Goal: Task Accomplishment & Management: Manage account settings

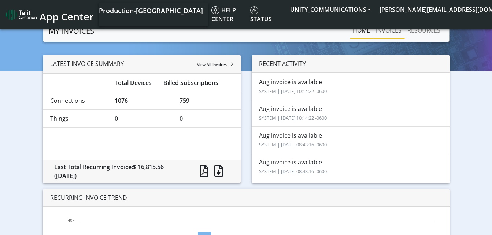
click at [388, 36] on link "INVOICES" at bounding box center [389, 30] width 32 height 15
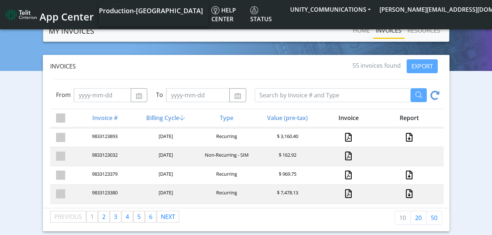
scroll to position [123, 0]
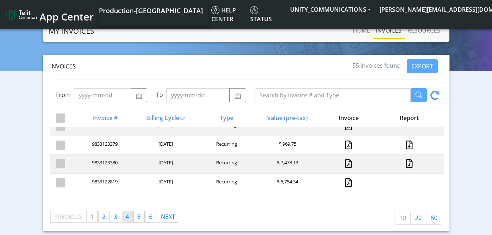
click at [129, 216] on link "page 4" at bounding box center [127, 217] width 11 height 11
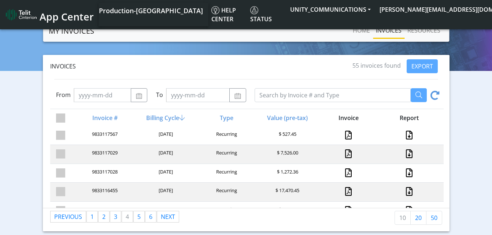
scroll to position [1, 0]
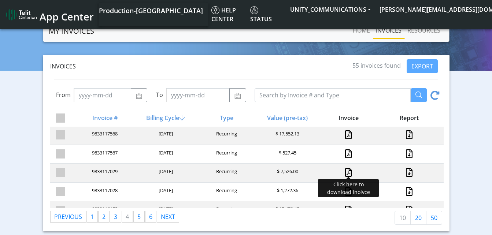
click at [345, 171] on link at bounding box center [348, 172] width 7 height 9
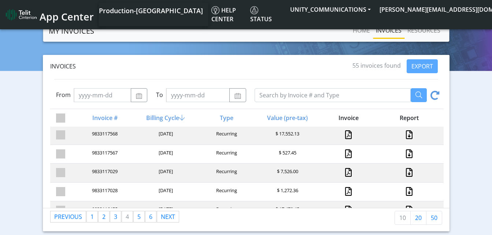
scroll to position [0, 0]
click at [87, 220] on link "page 1" at bounding box center [92, 217] width 11 height 11
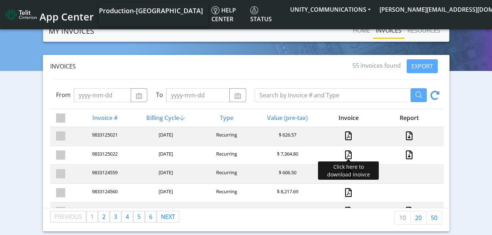
click at [345, 154] on link at bounding box center [348, 155] width 7 height 9
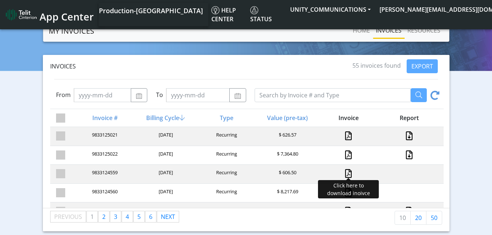
click at [345, 171] on link at bounding box center [348, 173] width 7 height 9
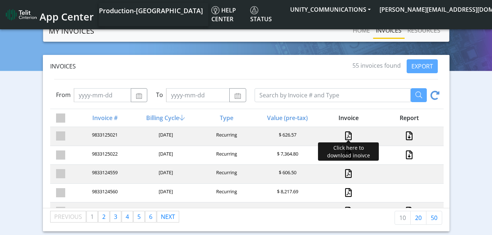
click at [346, 134] on link at bounding box center [348, 136] width 7 height 9
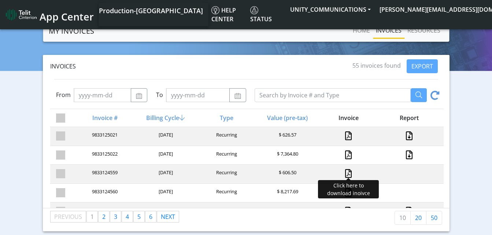
click at [345, 175] on link at bounding box center [348, 173] width 7 height 9
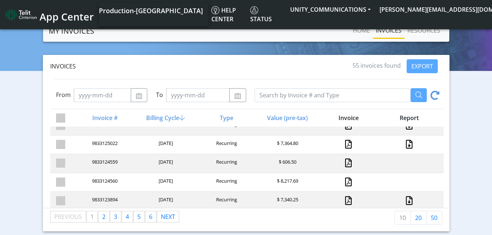
scroll to position [14, 0]
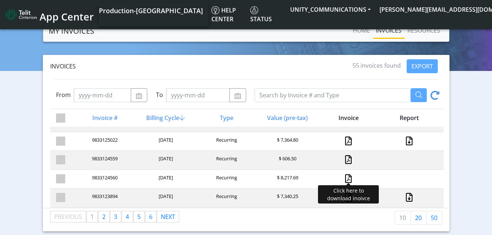
click at [345, 178] on link at bounding box center [348, 179] width 7 height 9
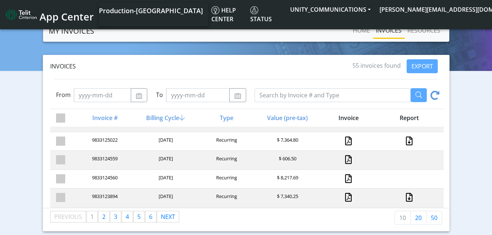
scroll to position [0, 0]
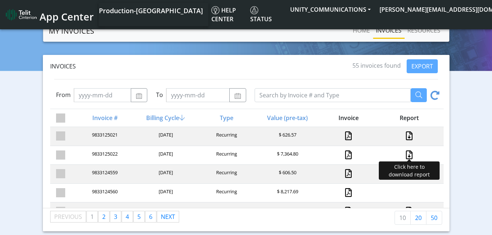
click at [405, 155] on link at bounding box center [410, 155] width 10 height 9
